Goal: Navigation & Orientation: Find specific page/section

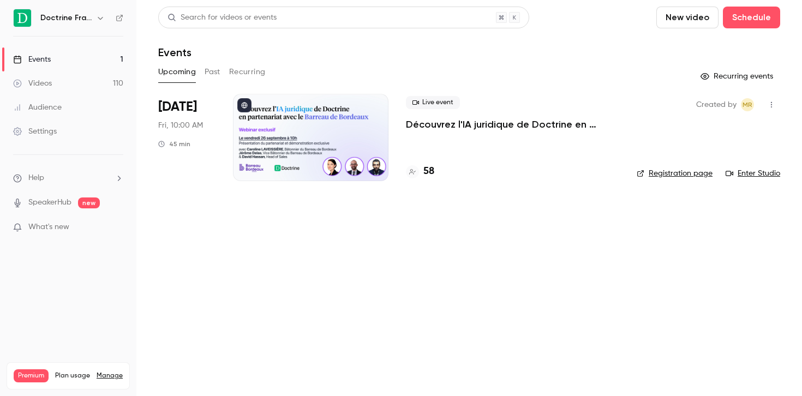
click at [79, 82] on link "Videos 110" at bounding box center [68, 83] width 136 height 24
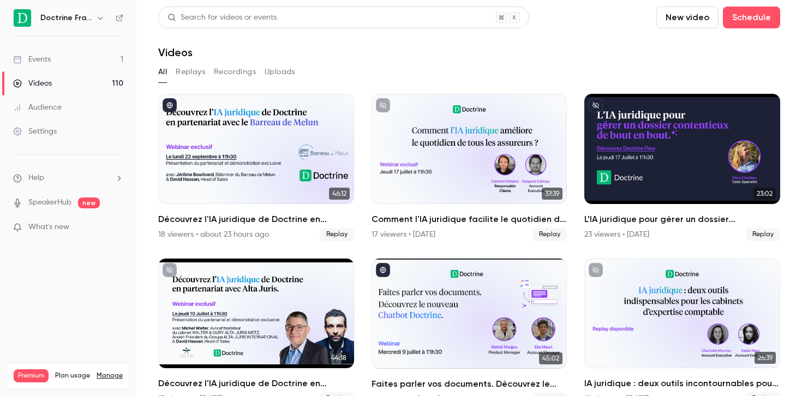
click at [62, 61] on link "Events 1" at bounding box center [68, 59] width 136 height 24
